Goal: Check status

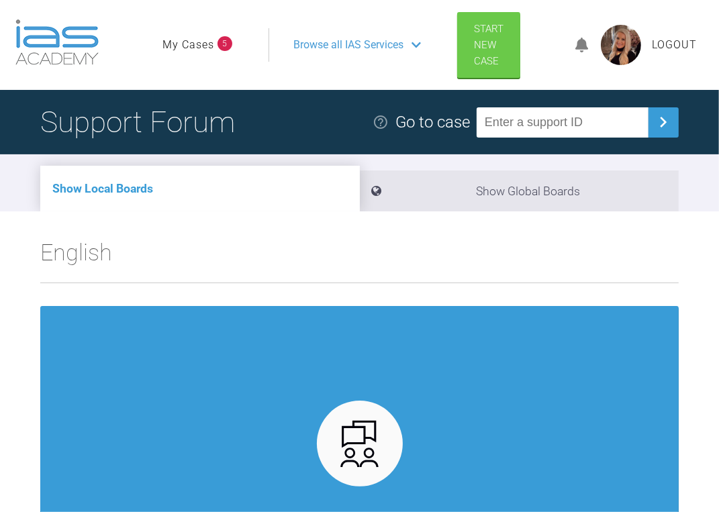
click at [181, 44] on link "My Cases" at bounding box center [188, 44] width 52 height 17
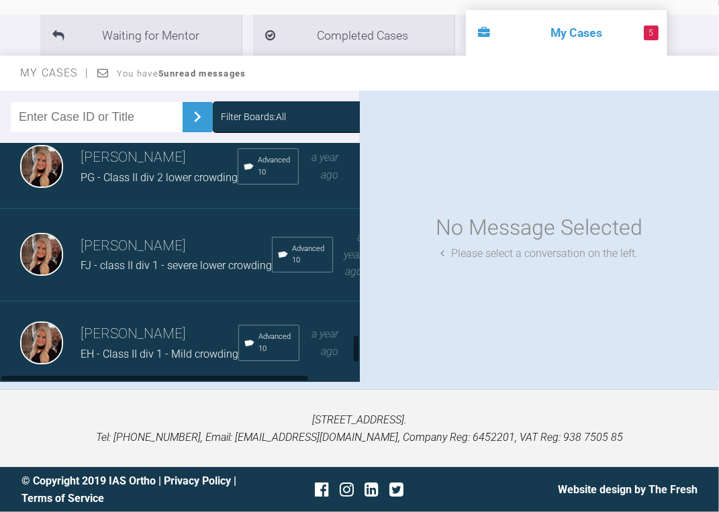
scroll to position [1503, 0]
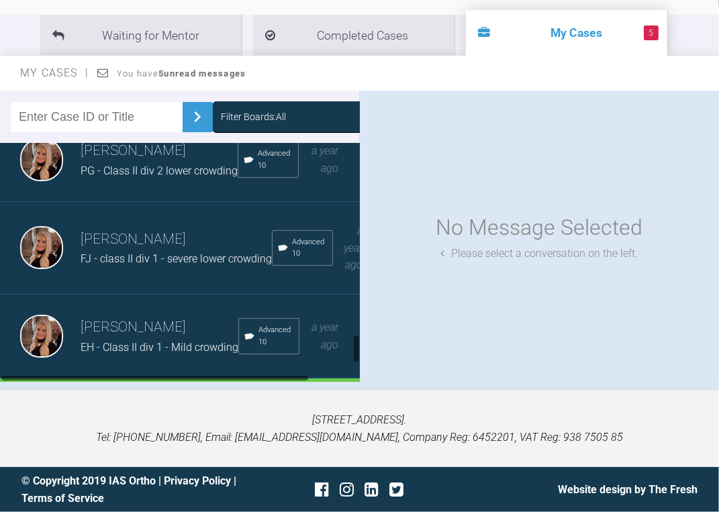
click at [131, 180] on div "PG - Class II div 2 lower crowding" at bounding box center [159, 170] width 157 height 17
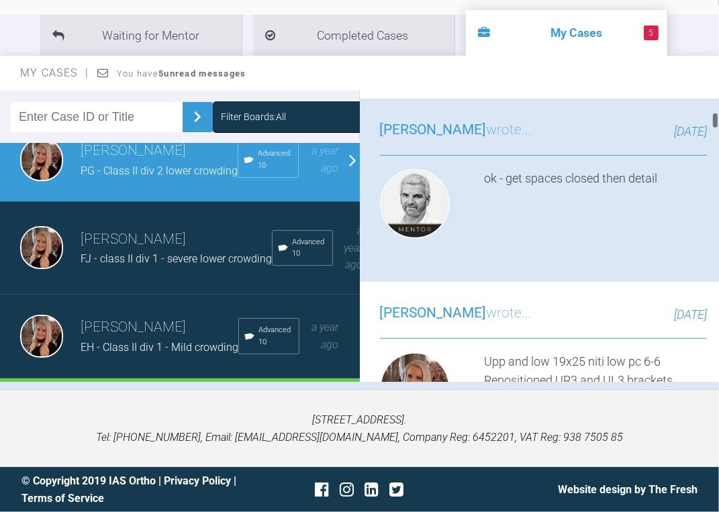
scroll to position [698, 0]
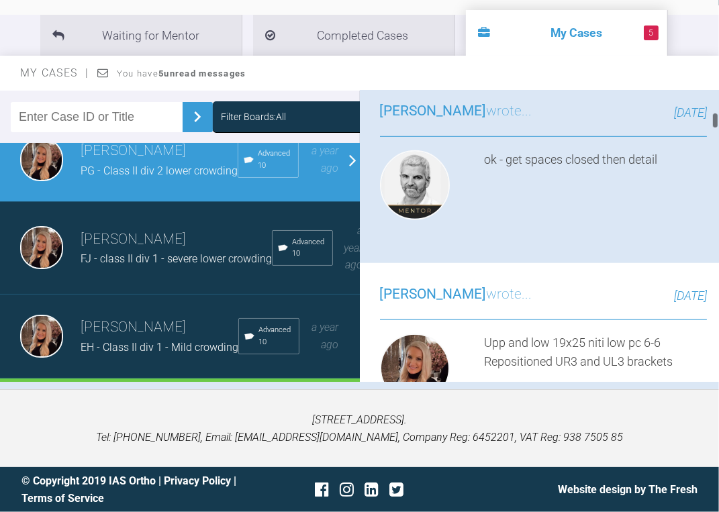
click at [380, 26] on img at bounding box center [380, 26] width 0 height 0
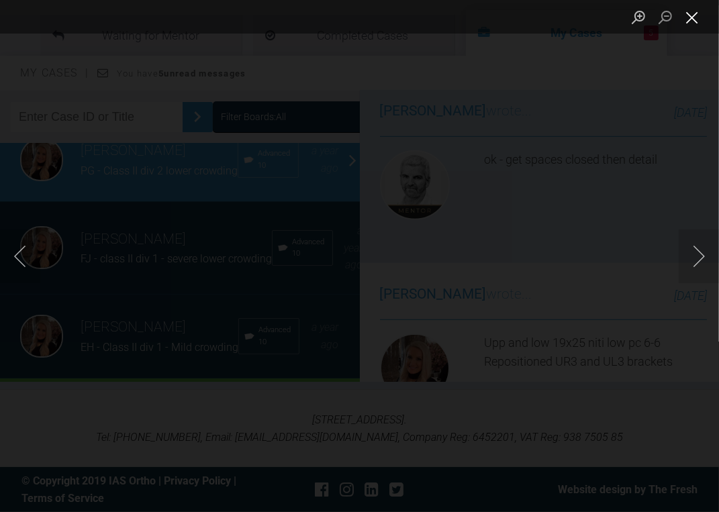
click at [694, 18] on button "Close lightbox" at bounding box center [692, 16] width 27 height 23
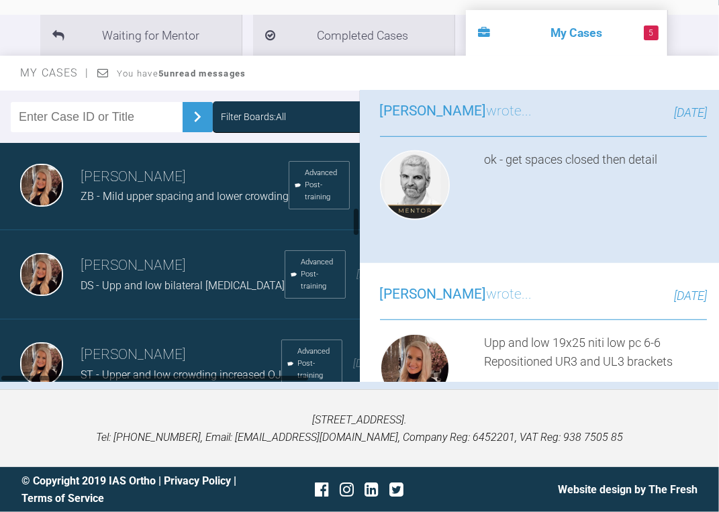
scroll to position [510, 0]
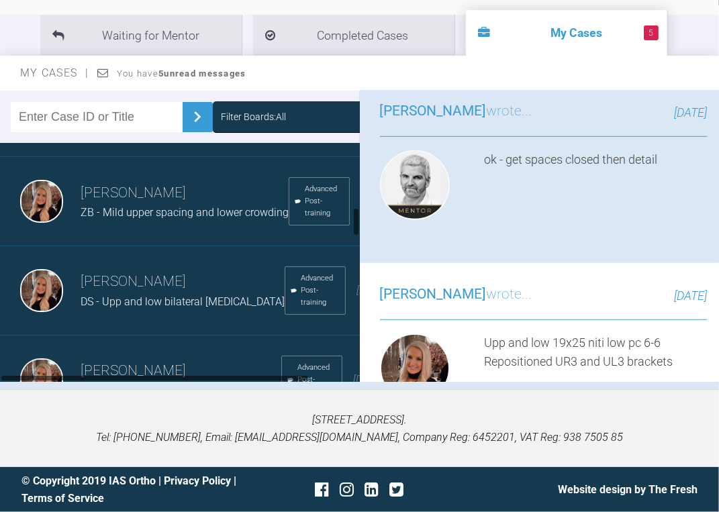
click at [123, 226] on div "[PERSON_NAME] ZB - Mild upper spacing and lower crowding Advanced Post-training…" at bounding box center [184, 201] width 368 height 89
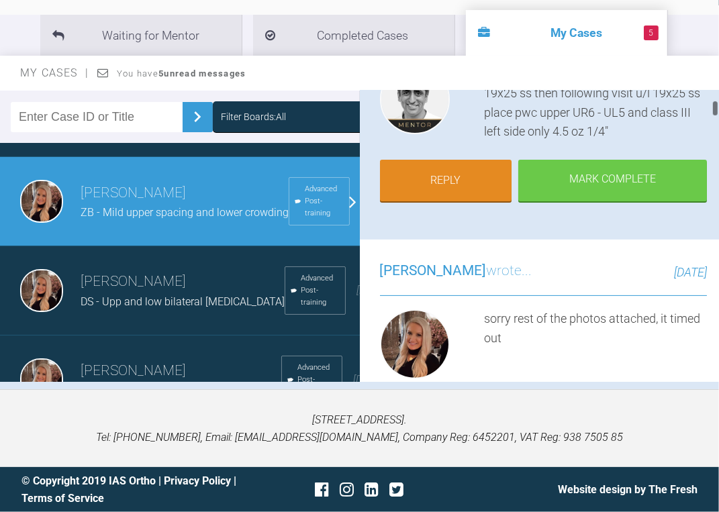
scroll to position [215, 0]
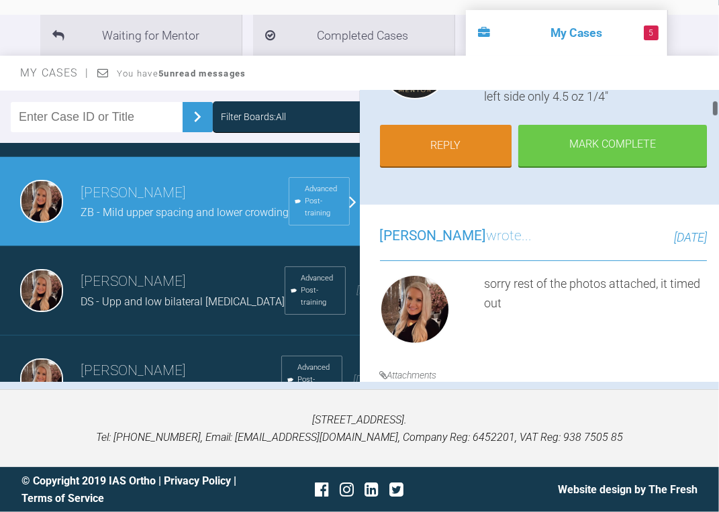
click at [507, 96] on div "OK Progress lower to 20x20 niti upper 19x25 ss then following visit u/l 19x25 s…" at bounding box center [596, 68] width 223 height 77
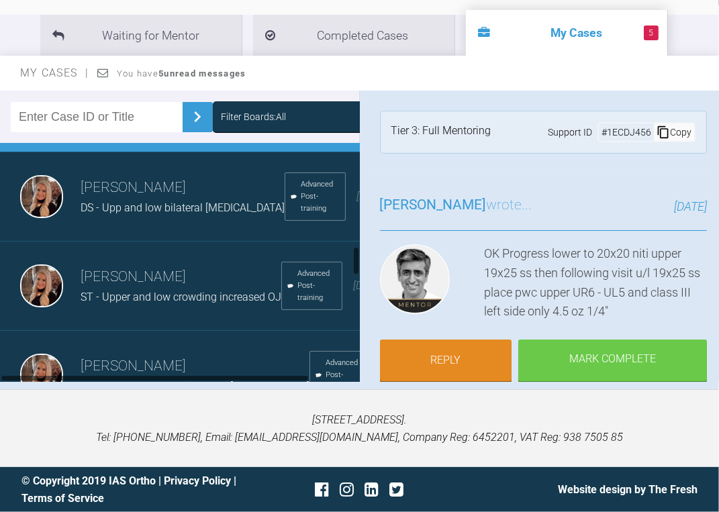
scroll to position [832, 0]
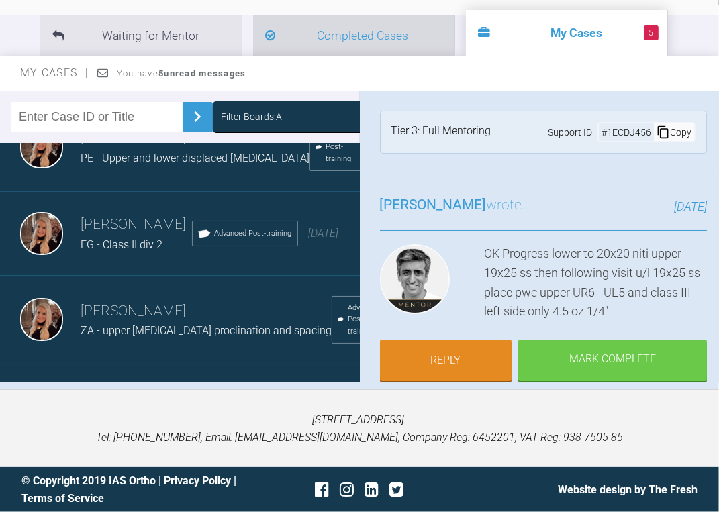
click at [275, 44] on span at bounding box center [270, 35] width 10 height 19
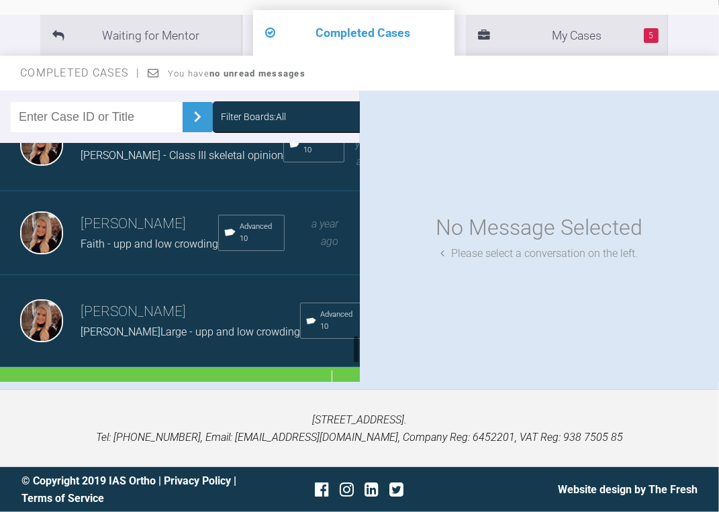
scroll to position [1575, 0]
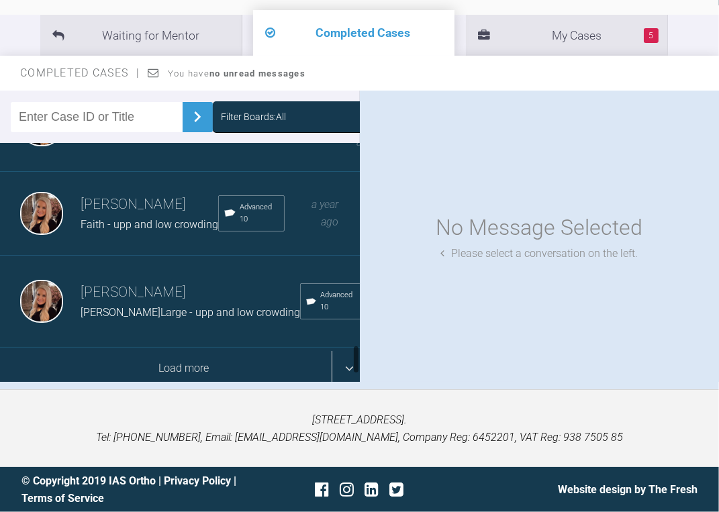
click at [176, 360] on div "Load more" at bounding box center [184, 369] width 368 height 42
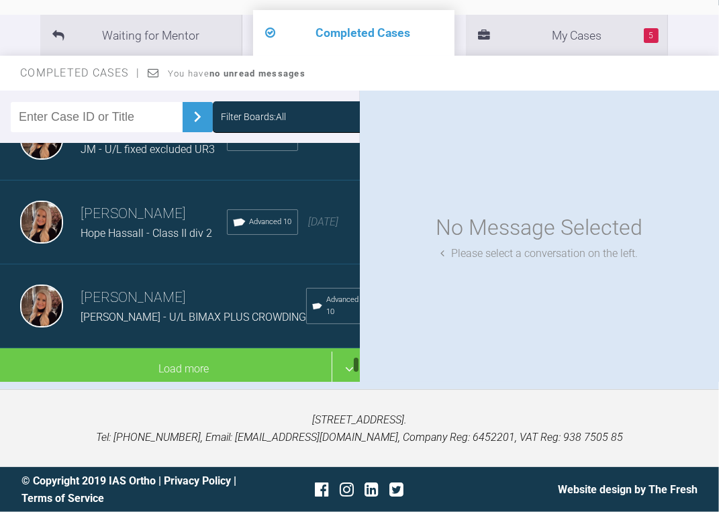
scroll to position [3340, 0]
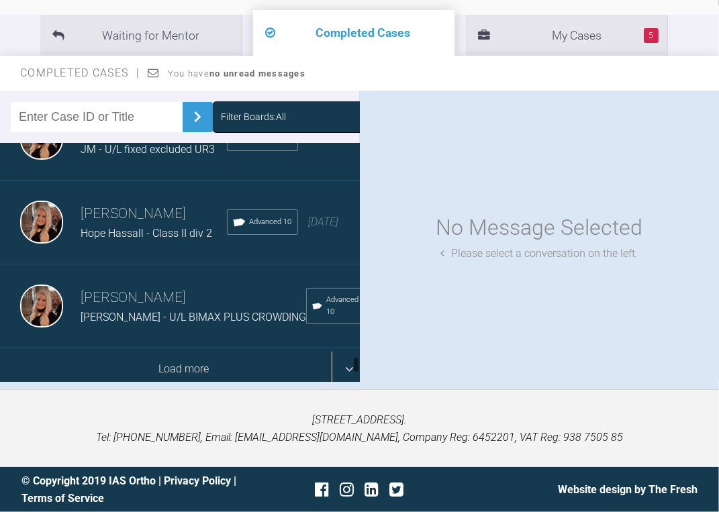
click at [191, 348] on div "Load more" at bounding box center [184, 369] width 368 height 42
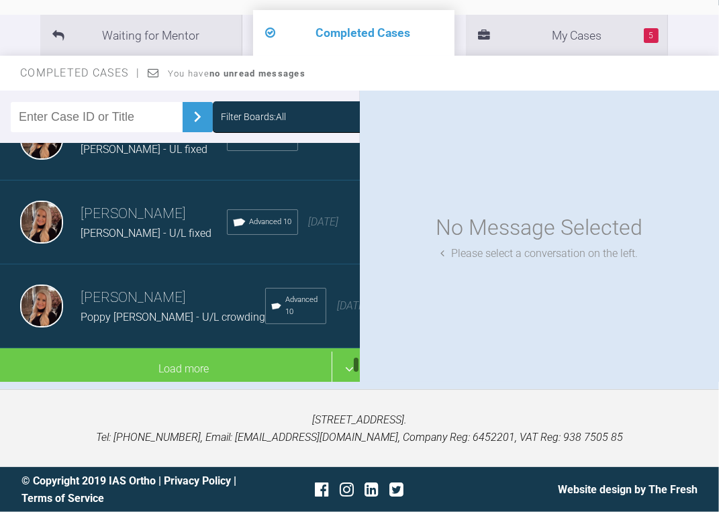
scroll to position [5095, 0]
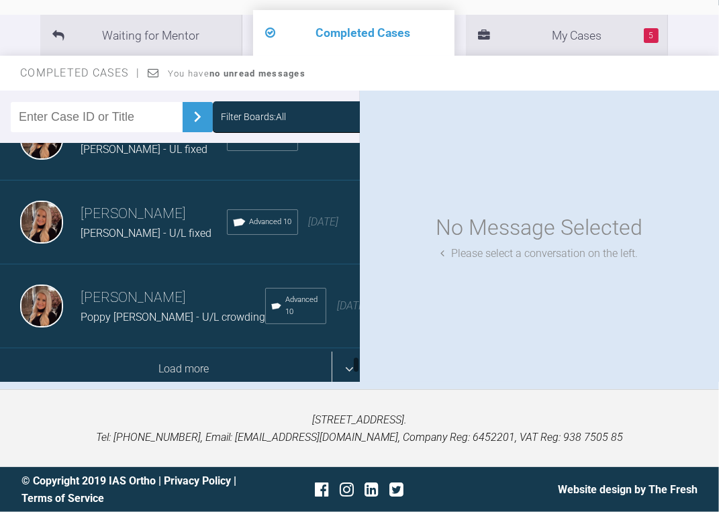
click at [171, 348] on div "Load more" at bounding box center [184, 369] width 368 height 42
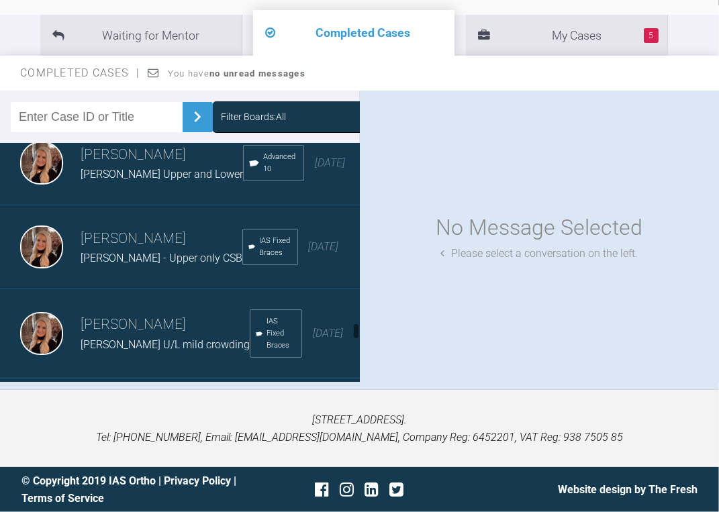
scroll to position [5740, 0]
click at [146, 82] on h3 "[PERSON_NAME]" at bounding box center [154, 70] width 146 height 23
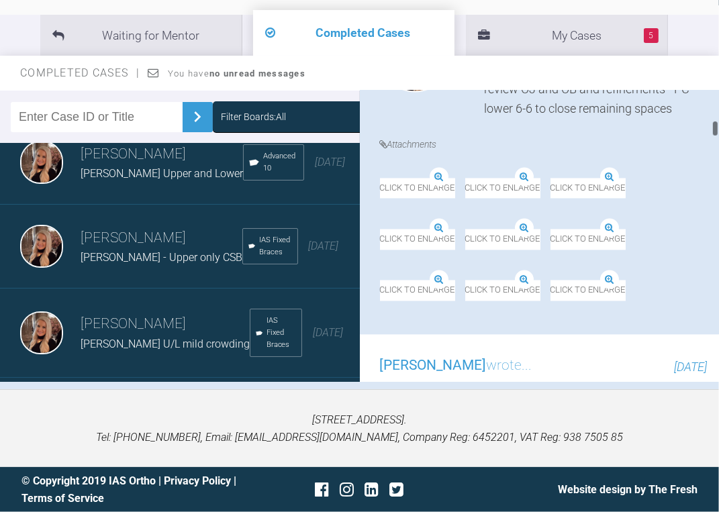
scroll to position [2094, 0]
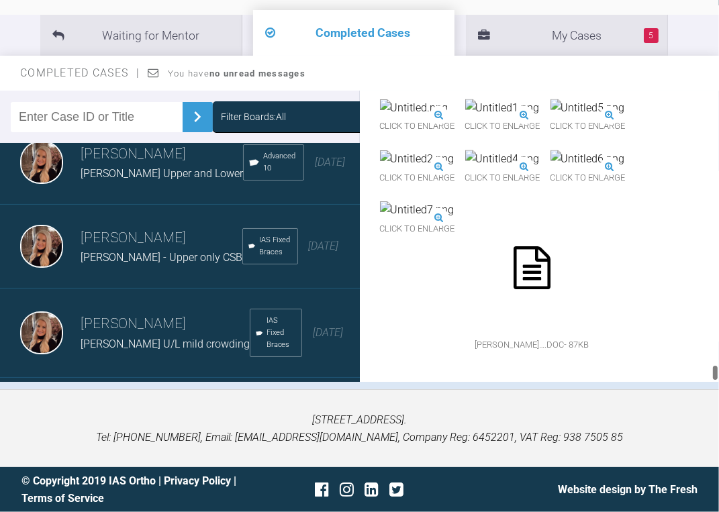
drag, startPoint x: 716, startPoint y: 130, endPoint x: 714, endPoint y: 410, distance: 280.5
click at [718, 409] on div "My Cases 5 Logout Browse all IAS Services Start New Case Logout Support Forum B…" at bounding box center [359, 181] width 719 height 661
